Goal: Information Seeking & Learning: Learn about a topic

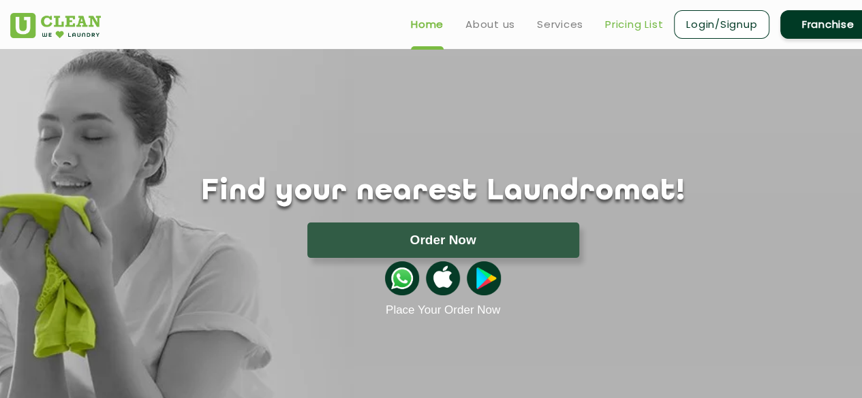
click at [638, 20] on link "Pricing List" at bounding box center [634, 24] width 58 height 16
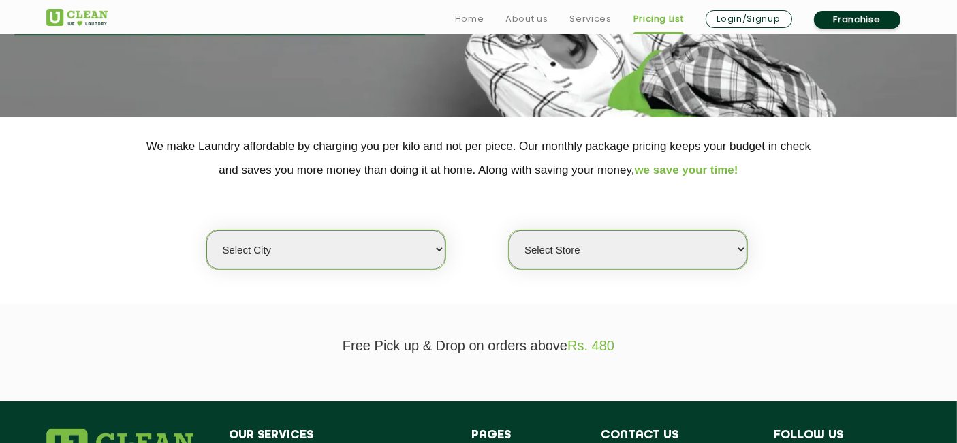
scroll to position [198, 0]
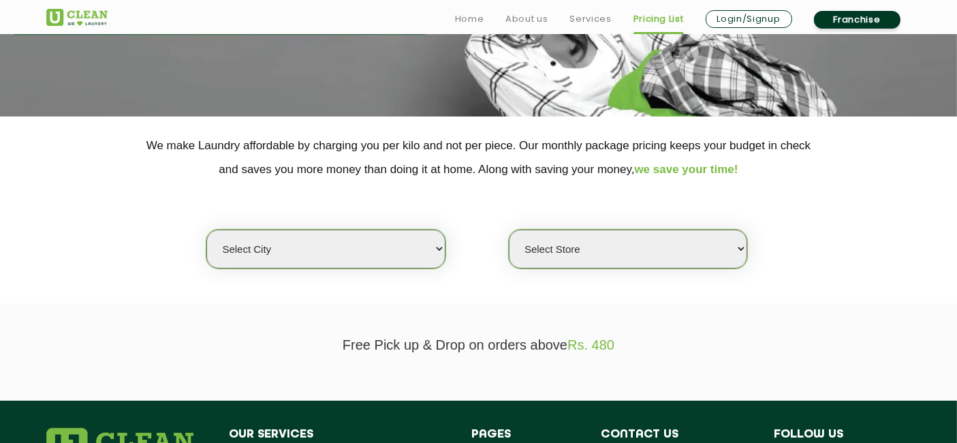
click at [402, 249] on select "Select city [GEOGRAPHIC_DATA] [GEOGRAPHIC_DATA] [GEOGRAPHIC_DATA] [GEOGRAPHIC_D…" at bounding box center [325, 249] width 238 height 39
select select "3"
click at [206, 230] on select "Select city [GEOGRAPHIC_DATA] [GEOGRAPHIC_DATA] [GEOGRAPHIC_DATA] [GEOGRAPHIC_D…" at bounding box center [325, 249] width 238 height 39
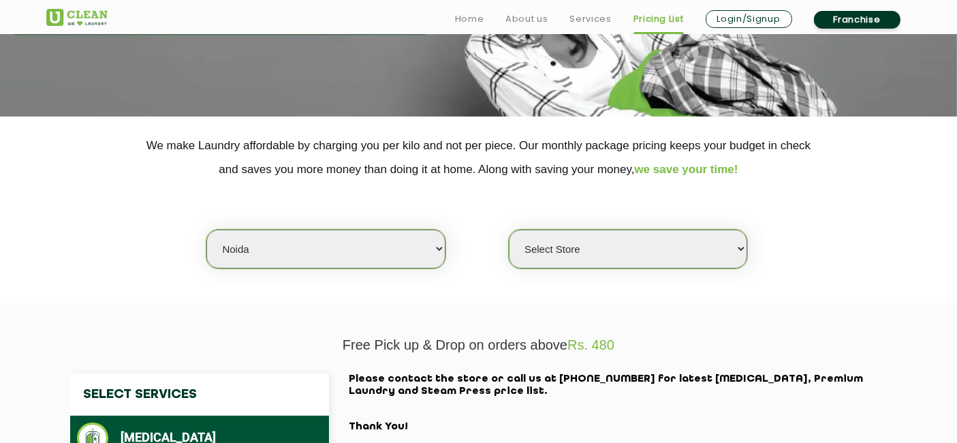
click at [571, 266] on select "Select Store [GEOGRAPHIC_DATA] [GEOGRAPHIC_DATA] [GEOGRAPHIC_DATA] [GEOGRAPHIC_…" at bounding box center [628, 249] width 238 height 39
select select "109"
click at [509, 230] on select "Select Store [GEOGRAPHIC_DATA] [GEOGRAPHIC_DATA] [GEOGRAPHIC_DATA] [GEOGRAPHIC_…" at bounding box center [628, 249] width 238 height 39
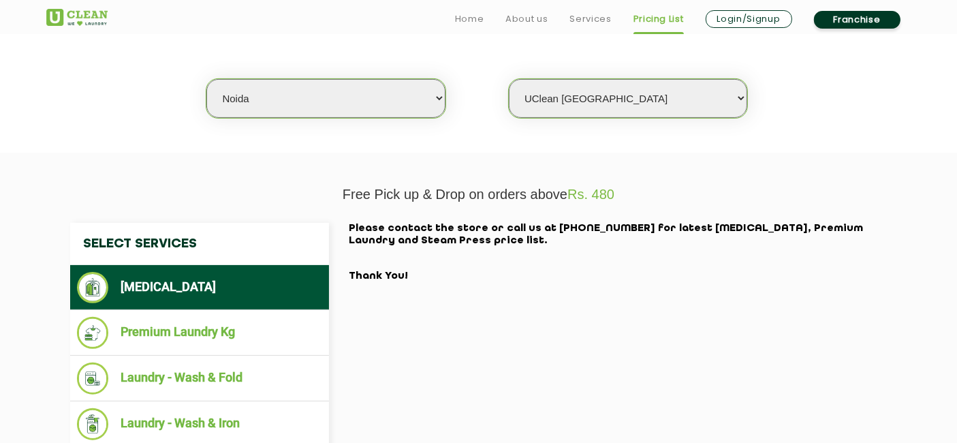
scroll to position [349, 0]
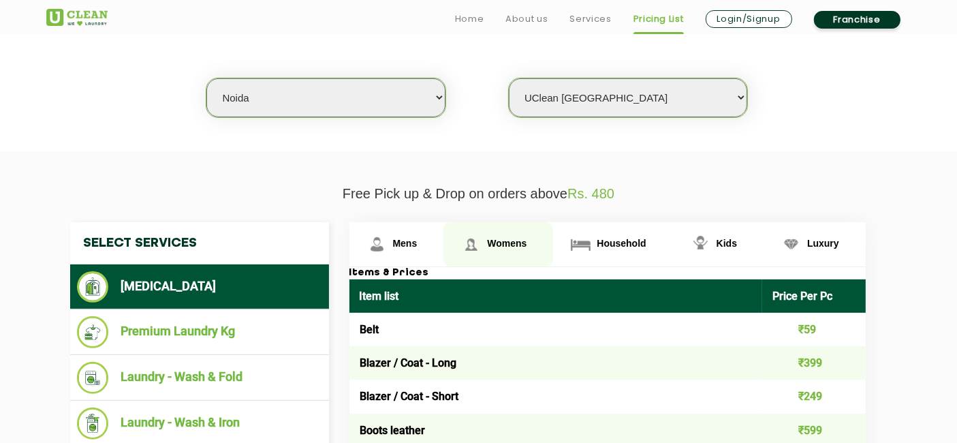
click at [522, 246] on span "Womens" at bounding box center [507, 243] width 40 height 11
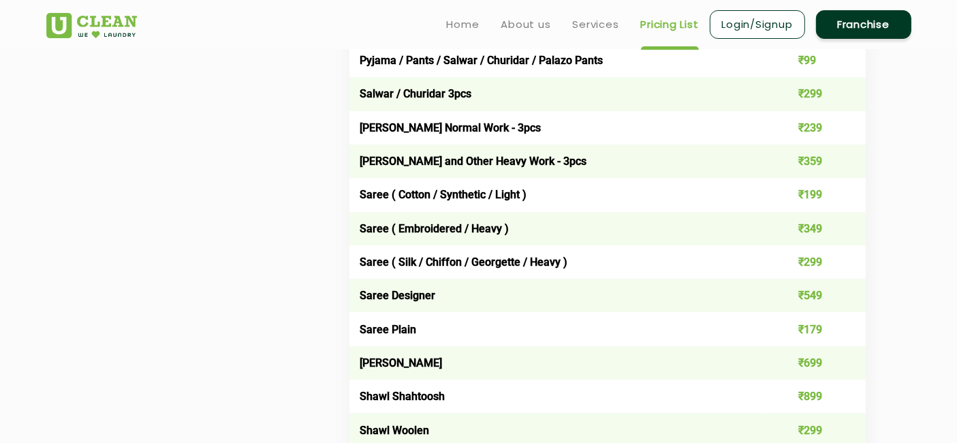
scroll to position [3775, 0]
click at [531, 212] on td "Saree ( Cotton / Synthetic / Light )" at bounding box center [555, 194] width 413 height 33
click at [726, 205] on td "Saree ( Cotton / Synthetic / Light )" at bounding box center [555, 194] width 413 height 33
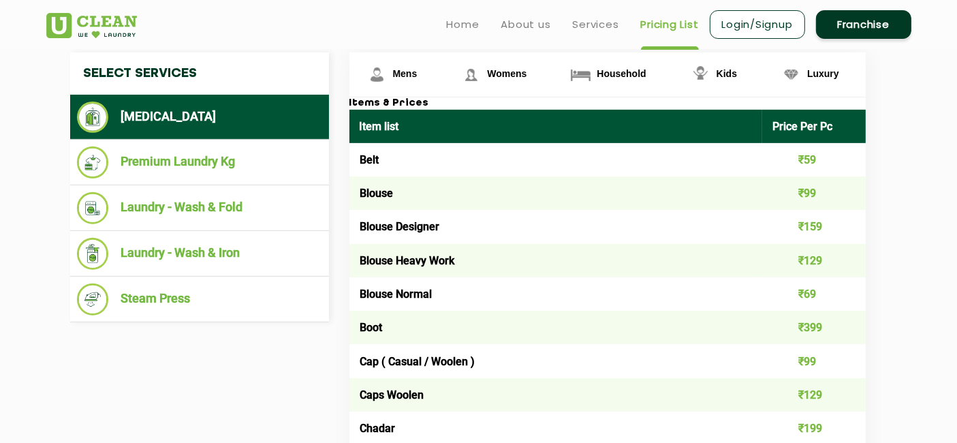
scroll to position [518, 0]
